Goal: Navigation & Orientation: Find specific page/section

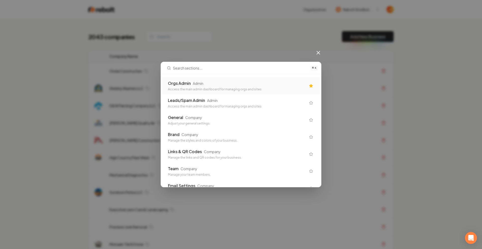
click at [265, 83] on div "Orgs Admin Admin" at bounding box center [237, 83] width 138 height 6
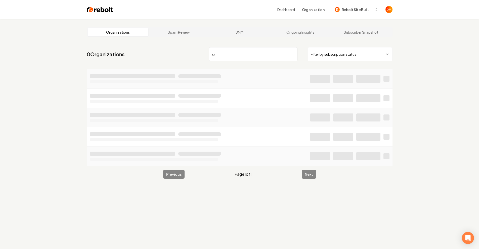
type input "o"
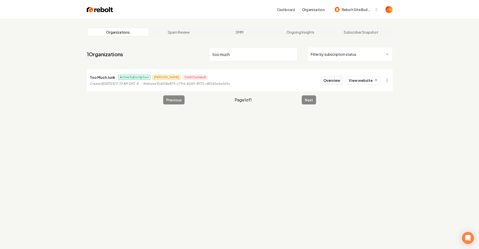
type input "too much"
click at [335, 83] on button "Overview" at bounding box center [331, 80] width 22 height 9
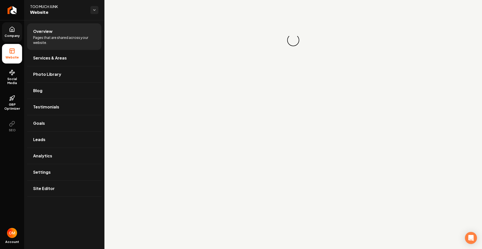
click at [17, 32] on link "Company" at bounding box center [12, 32] width 20 height 20
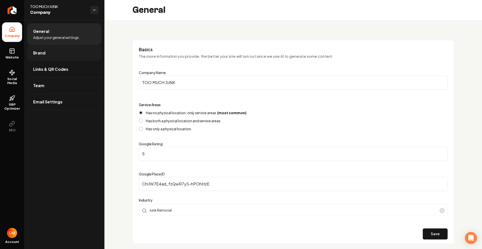
click at [57, 52] on link "Brand" at bounding box center [64, 53] width 74 height 16
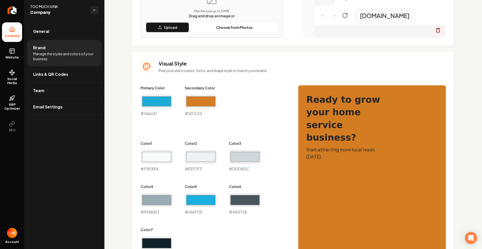
scroll to position [332, 0]
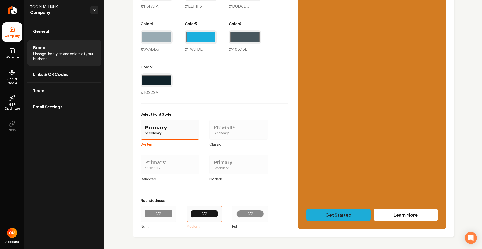
click at [54, 56] on span "Manage the styles and colors of your business." at bounding box center [64, 56] width 62 height 10
click at [59, 33] on link "General" at bounding box center [64, 31] width 74 height 16
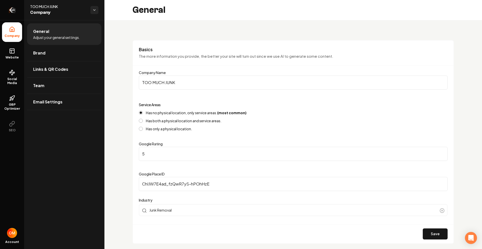
click at [10, 12] on icon "Return to dashboard" at bounding box center [12, 10] width 8 height 8
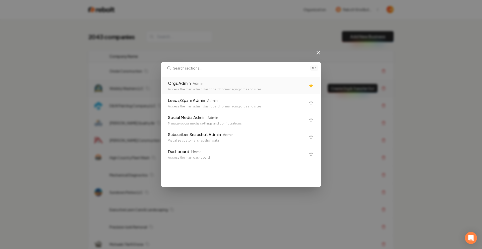
click at [216, 84] on div "Orgs Admin Admin" at bounding box center [237, 83] width 138 height 6
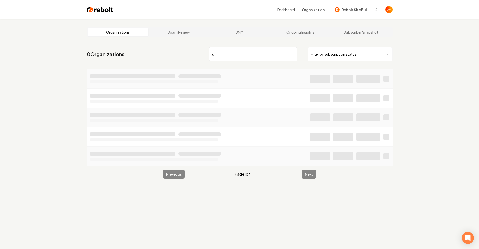
type input "o"
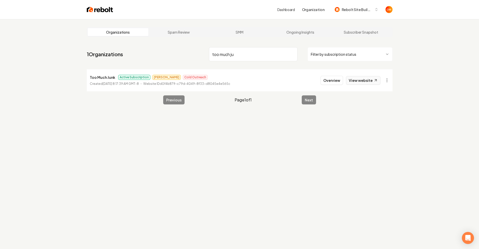
type input "too much ju"
click at [370, 82] on link "View website" at bounding box center [363, 80] width 34 height 9
click at [291, 54] on input "too much ju" at bounding box center [253, 54] width 88 height 14
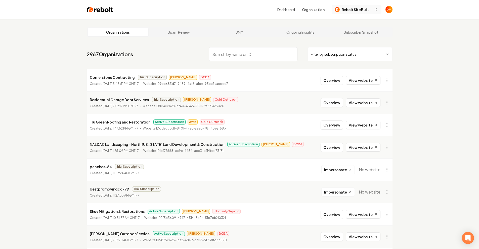
click at [355, 7] on span "Rebolt Site Builder" at bounding box center [356, 9] width 31 height 5
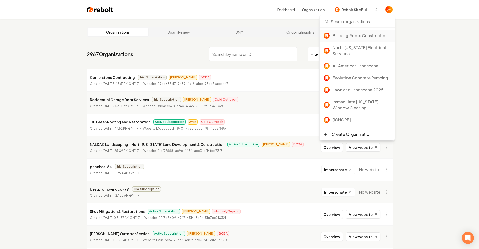
click at [362, 37] on div "Building Roots Construction" at bounding box center [361, 36] width 58 height 6
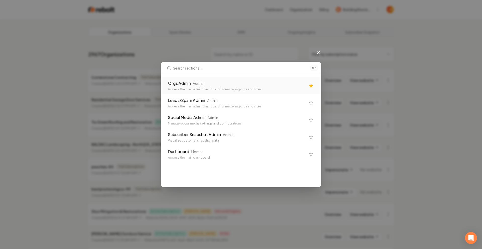
click at [200, 78] on div "Orgs Admin Admin Access the main admin dashboard for managing orgs and sites" at bounding box center [241, 85] width 158 height 17
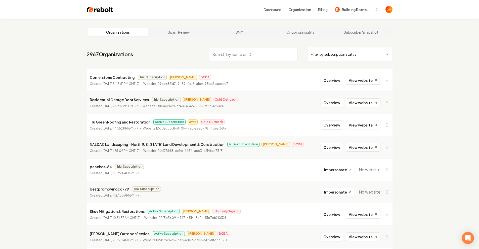
drag, startPoint x: 345, startPoint y: 11, endPoint x: 346, endPoint y: 14, distance: 3.7
click at [345, 11] on span "Building Roots Construction" at bounding box center [356, 9] width 31 height 5
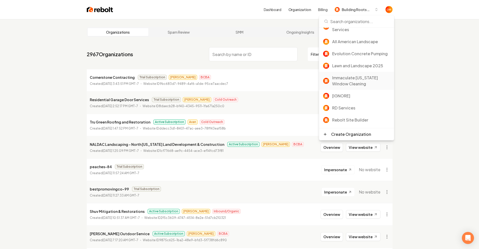
scroll to position [36, 0]
click at [357, 119] on div "Rebolt Site Builder" at bounding box center [361, 120] width 58 height 6
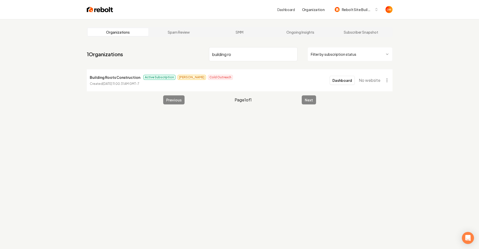
type input "building ro"
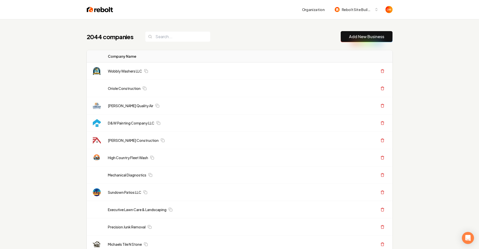
click at [268, 40] on div "2044 companies Add New Business" at bounding box center [240, 36] width 306 height 11
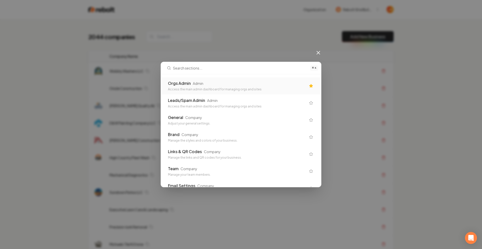
click at [204, 82] on div "Orgs Admin Admin" at bounding box center [237, 83] width 138 height 6
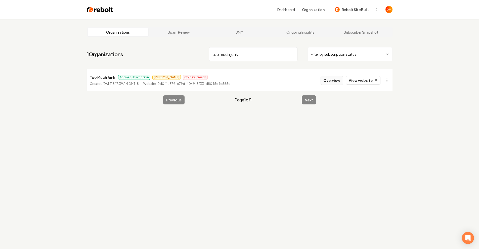
type input "too much junk"
click at [329, 81] on button "Overview" at bounding box center [331, 80] width 22 height 9
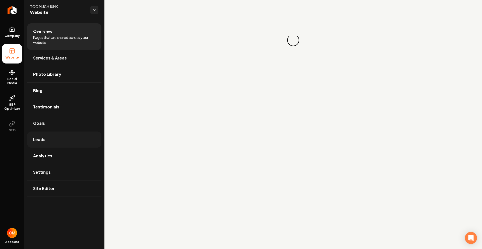
click at [57, 139] on link "Leads" at bounding box center [64, 140] width 74 height 16
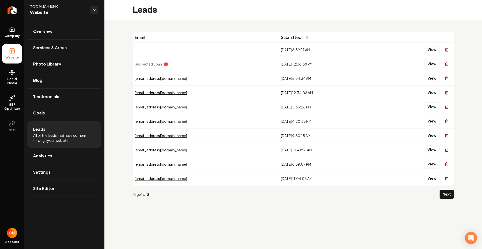
click at [447, 193] on button "Next" at bounding box center [447, 194] width 14 height 9
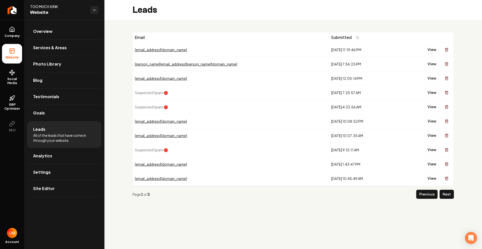
click at [445, 196] on button "Next" at bounding box center [447, 194] width 14 height 9
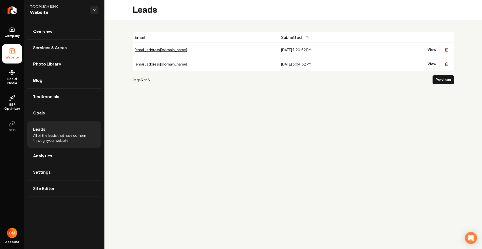
drag, startPoint x: 442, startPoint y: 81, endPoint x: 386, endPoint y: 103, distance: 60.0
click at [386, 103] on main "Leads Email Submitted naiswain22@gmail.com 3/2/2025, 7:20:52 PM View Olivarezo6…" at bounding box center [294, 124] width 378 height 249
click at [446, 83] on button "Previous" at bounding box center [443, 79] width 21 height 9
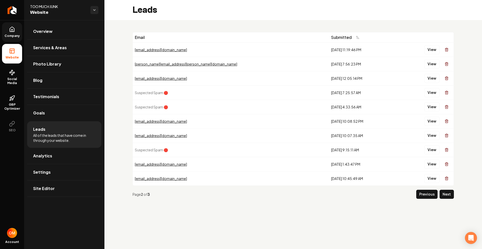
click at [4, 35] on span "Company" at bounding box center [12, 36] width 19 height 4
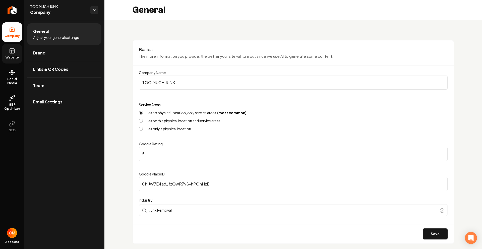
click at [14, 53] on rect at bounding box center [12, 51] width 5 height 5
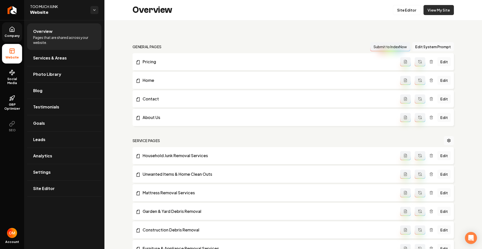
click at [429, 7] on link "View My Site" at bounding box center [439, 10] width 30 height 10
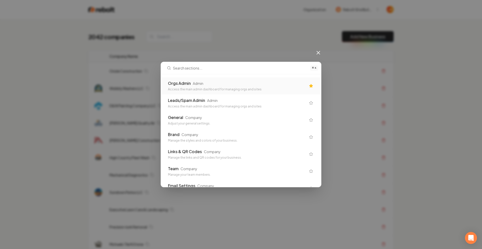
click at [229, 93] on div "Orgs Admin Admin Access the main admin dashboard for managing orgs and sites" at bounding box center [241, 85] width 158 height 17
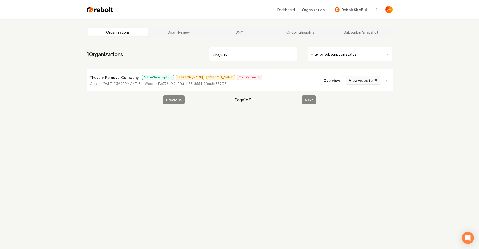
type input "the junk"
click at [367, 83] on link "View website" at bounding box center [363, 80] width 34 height 9
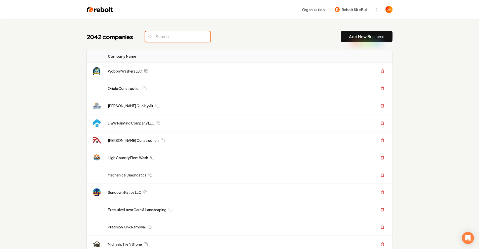
click at [164, 37] on input "search" at bounding box center [177, 36] width 65 height 11
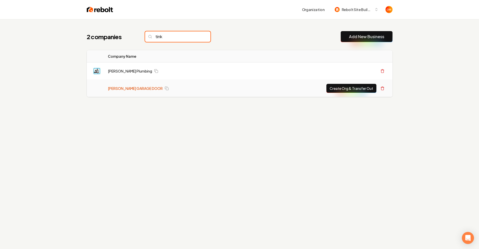
type input "tink"
click at [135, 87] on link "[PERSON_NAME] GARAGE DOOR" at bounding box center [135, 88] width 55 height 5
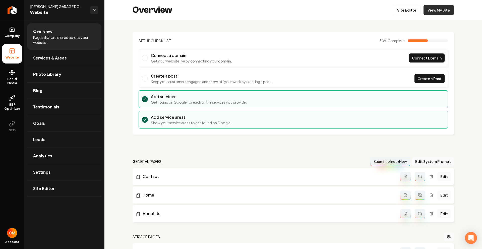
click at [438, 11] on link "View My Site" at bounding box center [439, 10] width 30 height 10
click at [404, 12] on link "Site Editor" at bounding box center [407, 10] width 28 height 10
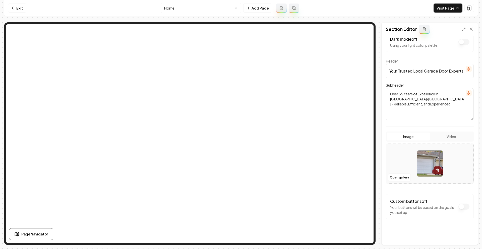
scroll to position [11, 0]
click at [399, 174] on button "Open gallery" at bounding box center [399, 177] width 23 height 8
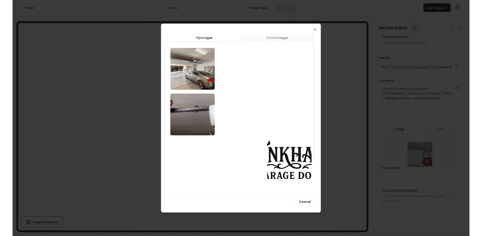
scroll to position [0, 0]
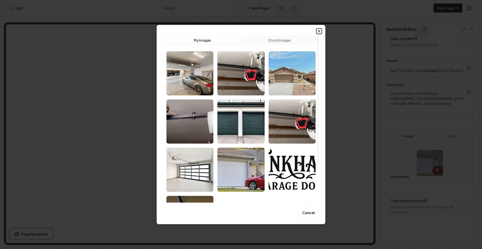
click at [318, 32] on icon "button" at bounding box center [319, 31] width 4 height 4
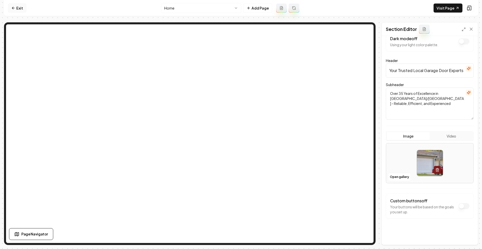
click at [17, 8] on link "Exit" at bounding box center [17, 8] width 18 height 9
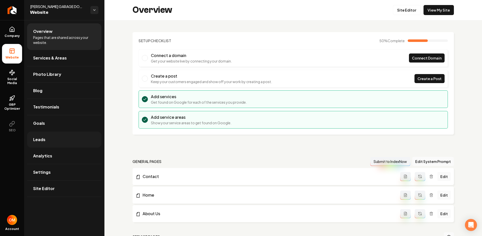
click at [64, 141] on link "Leads" at bounding box center [64, 140] width 74 height 16
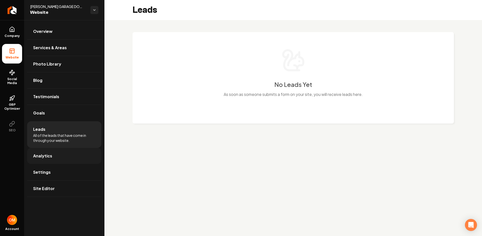
click at [65, 154] on link "Analytics" at bounding box center [64, 156] width 74 height 16
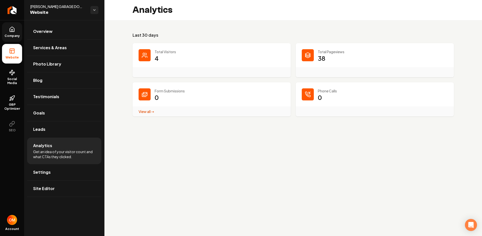
click at [15, 27] on link "Company" at bounding box center [12, 32] width 20 height 20
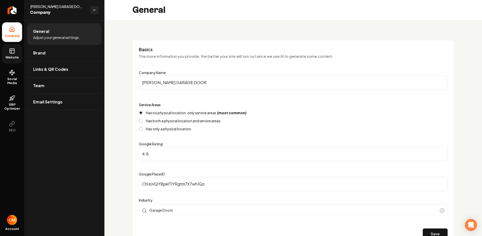
click at [10, 56] on span "Website" at bounding box center [12, 58] width 17 height 4
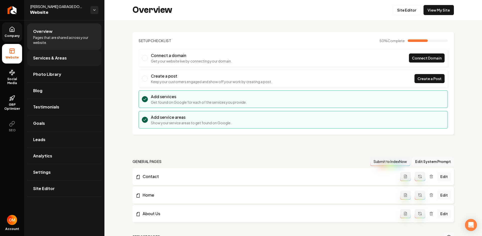
click at [62, 58] on span "Services & Areas" at bounding box center [50, 58] width 34 height 6
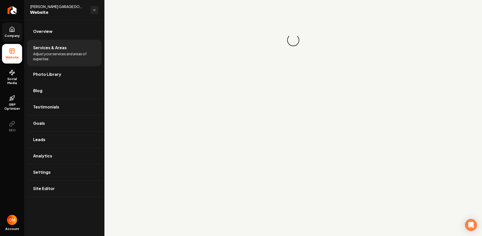
click at [59, 75] on span "Photo Library" at bounding box center [47, 74] width 28 height 6
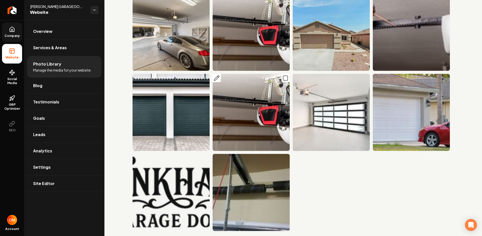
scroll to position [43, 0]
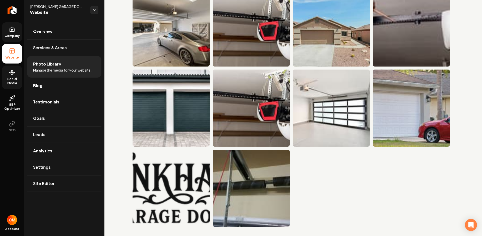
click at [15, 74] on icon at bounding box center [12, 73] width 6 height 6
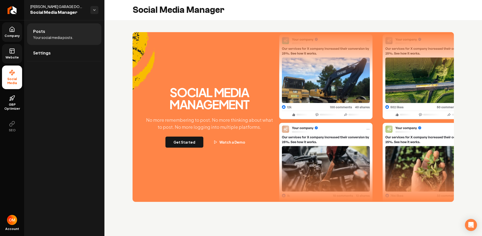
click at [14, 33] on link "Company" at bounding box center [12, 32] width 20 height 20
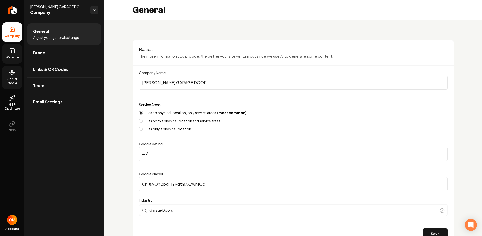
click at [12, 57] on span "Website" at bounding box center [12, 58] width 17 height 4
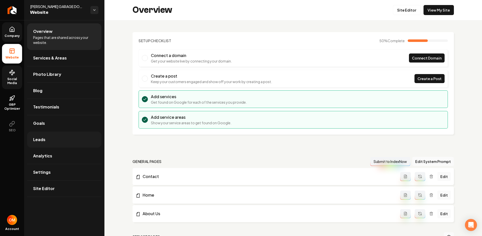
click at [55, 139] on link "Leads" at bounding box center [64, 140] width 74 height 16
